Goal: Navigation & Orientation: Find specific page/section

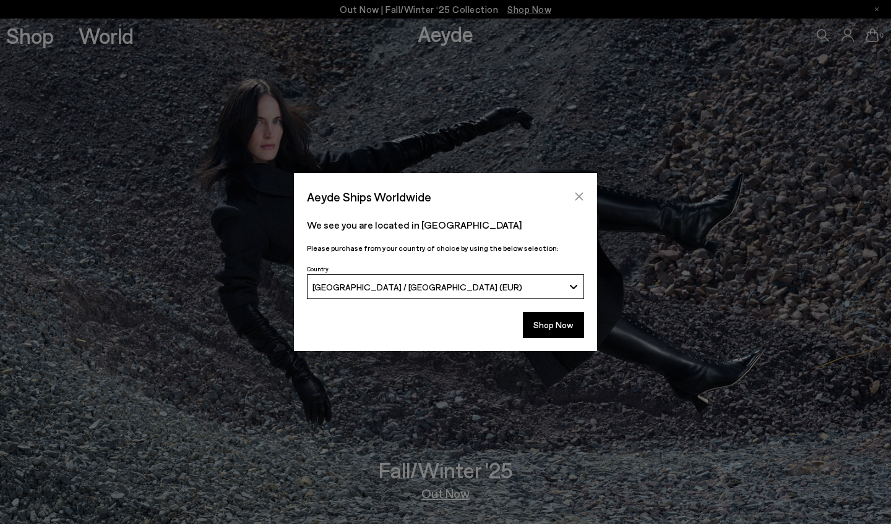
click at [391, 197] on icon "Close" at bounding box center [579, 197] width 8 height 8
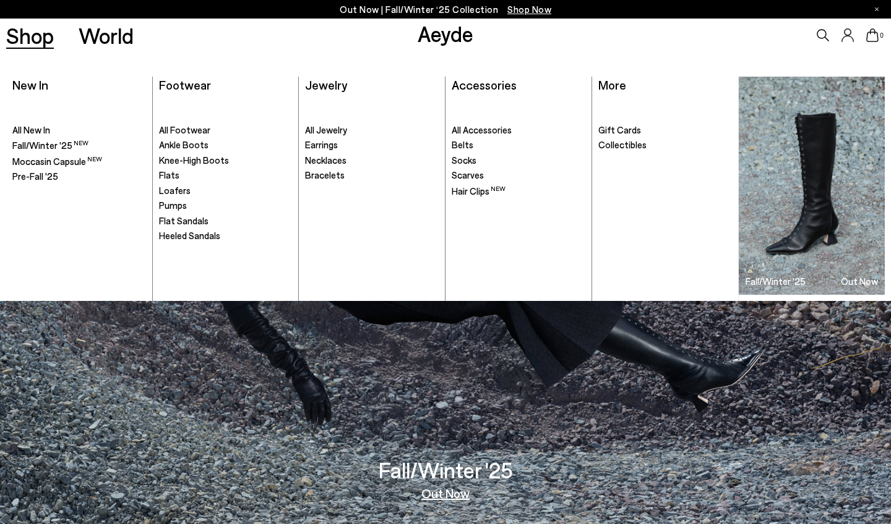
click at [182, 136] on ul ". All Footwear Ankle Boots Knee-High Boots" at bounding box center [226, 199] width 134 height 204
click at [35, 129] on span "All New In" at bounding box center [31, 129] width 38 height 11
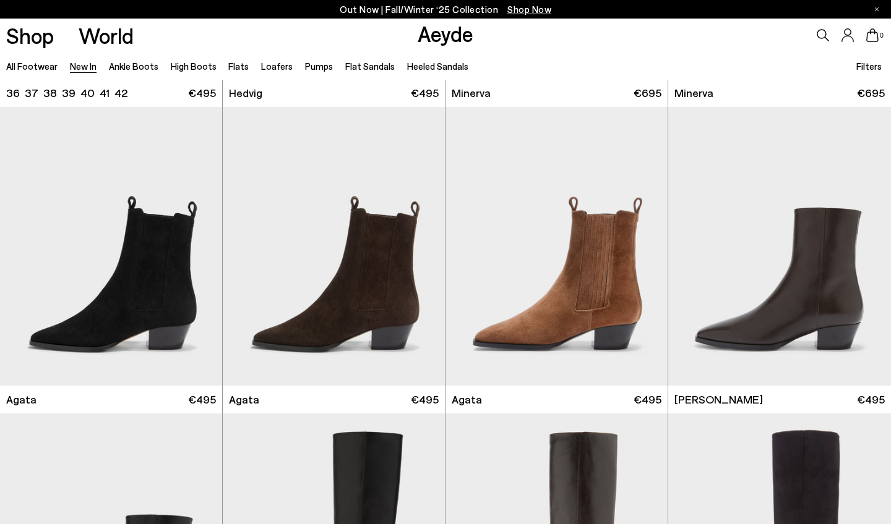
scroll to position [289, 0]
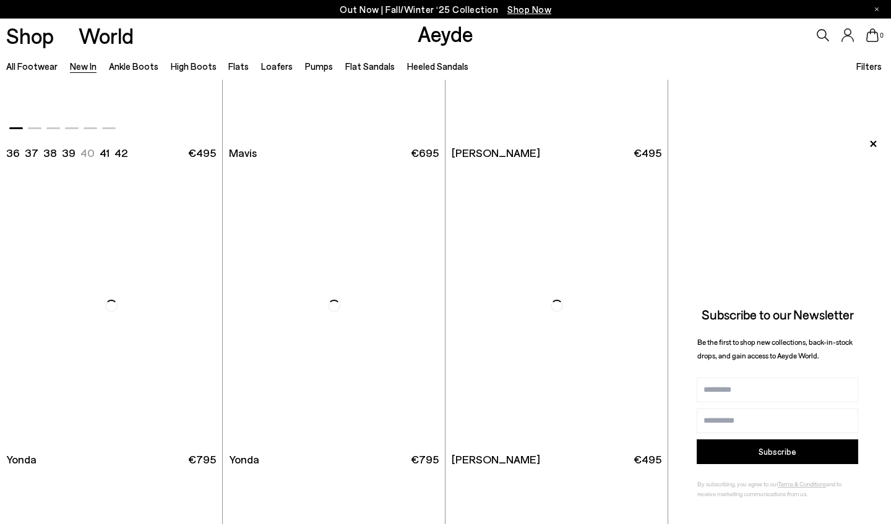
scroll to position [1757, 0]
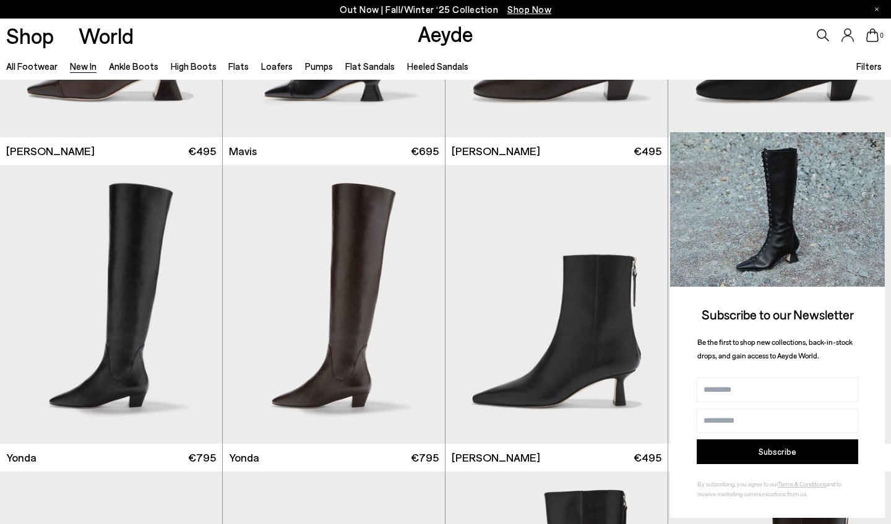
click at [875, 142] on icon at bounding box center [873, 144] width 16 height 16
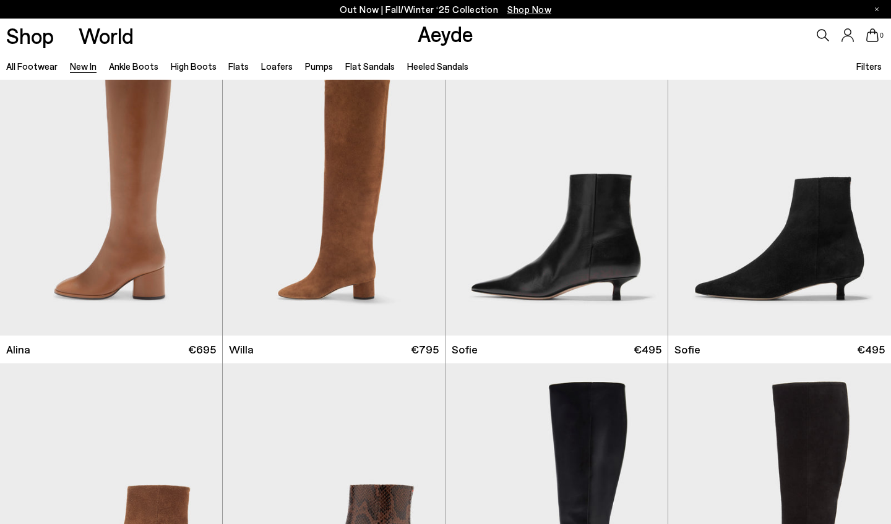
scroll to position [3708, 0]
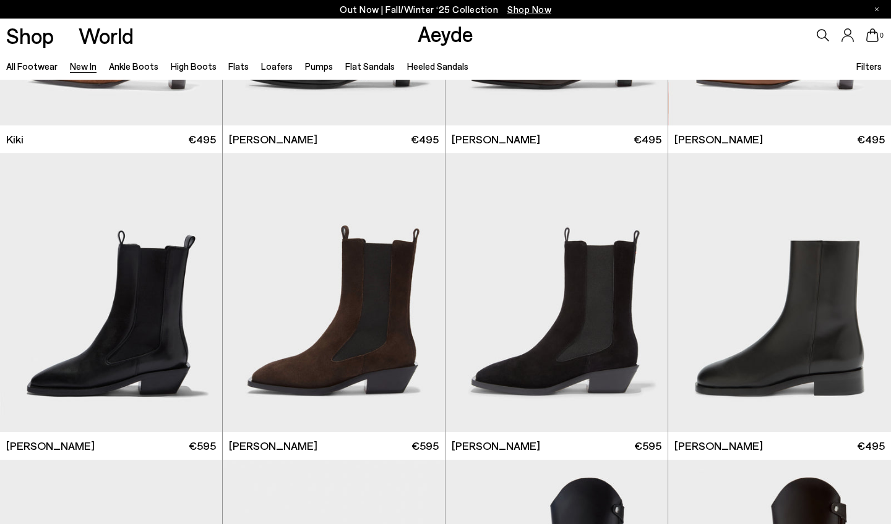
scroll to position [4840, 0]
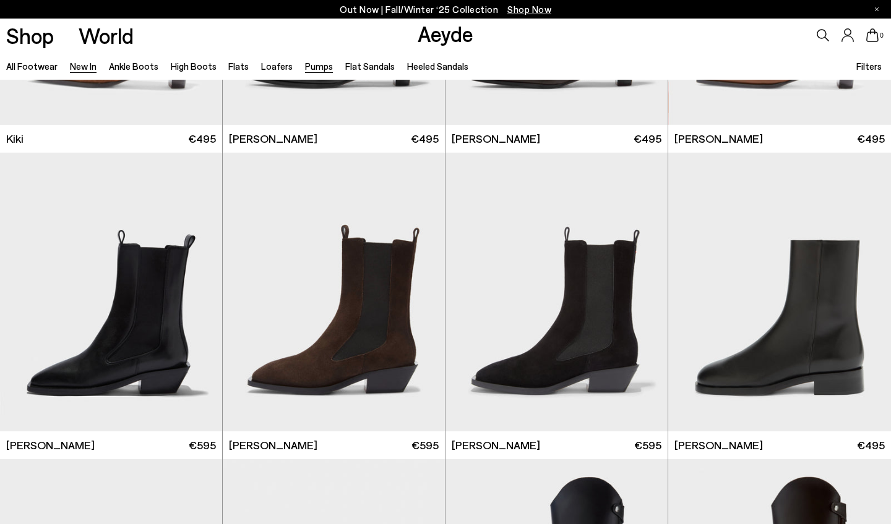
click at [308, 70] on link "Pumps" at bounding box center [319, 66] width 28 height 11
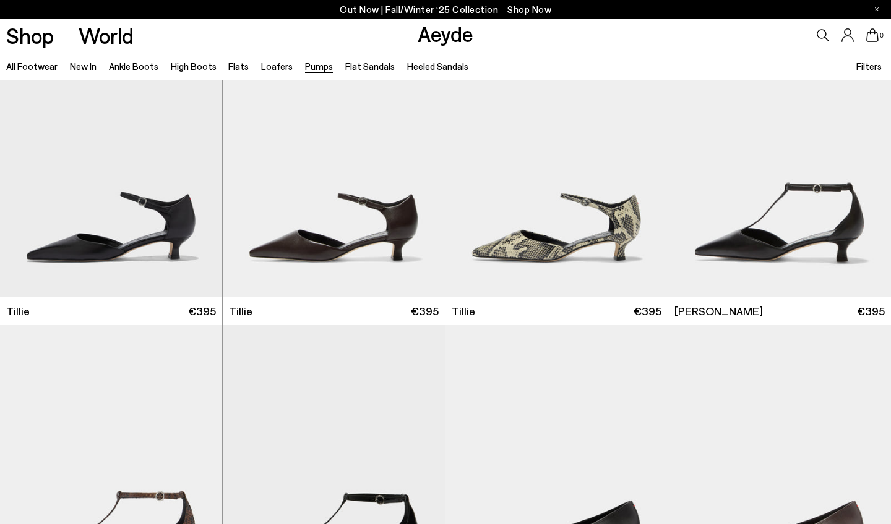
scroll to position [374, 0]
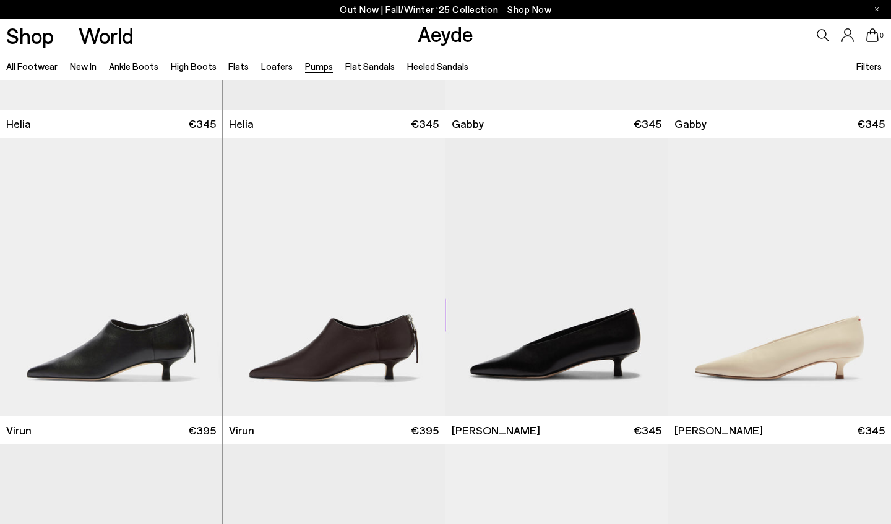
scroll to position [1171, 0]
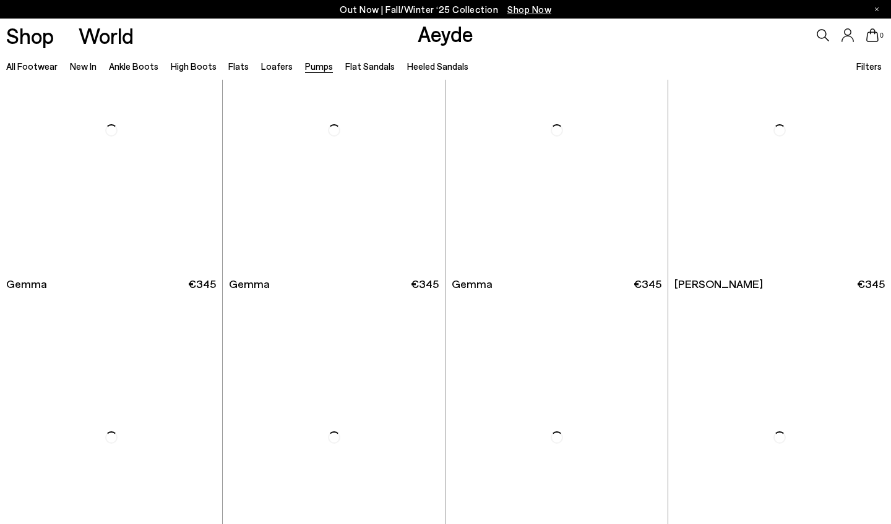
scroll to position [3473, 1]
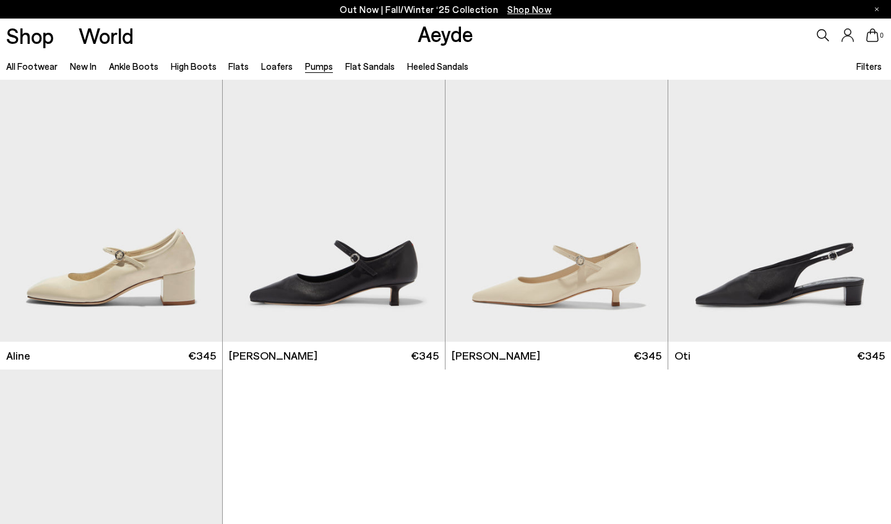
scroll to position [4843, 0]
